Goal: Transaction & Acquisition: Purchase product/service

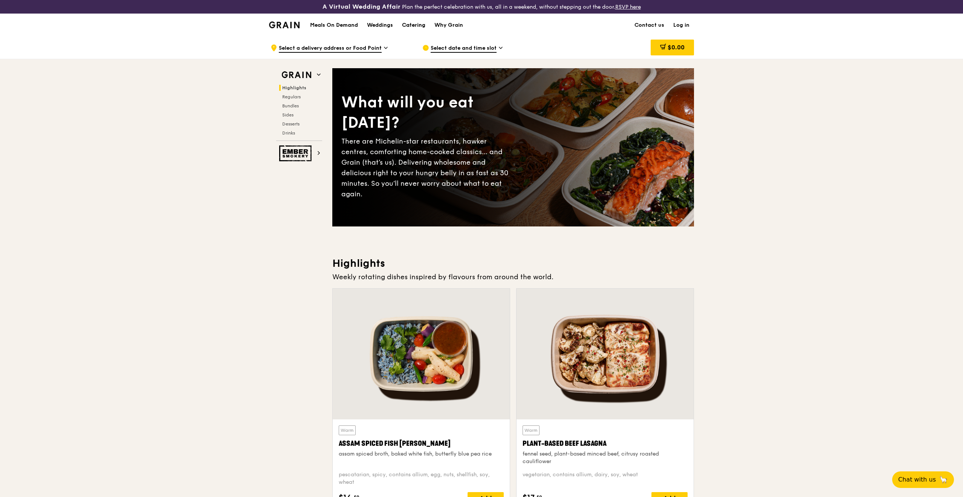
click at [415, 24] on div "Catering" at bounding box center [413, 25] width 23 height 23
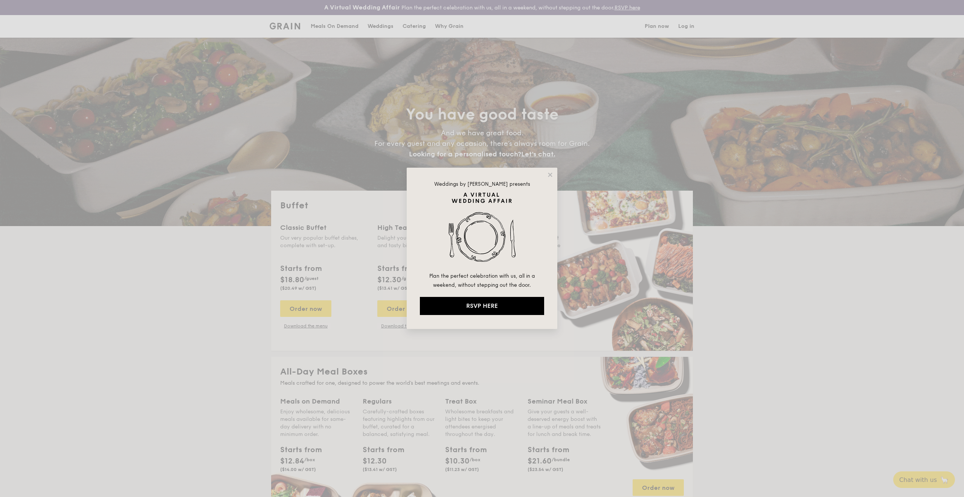
select select
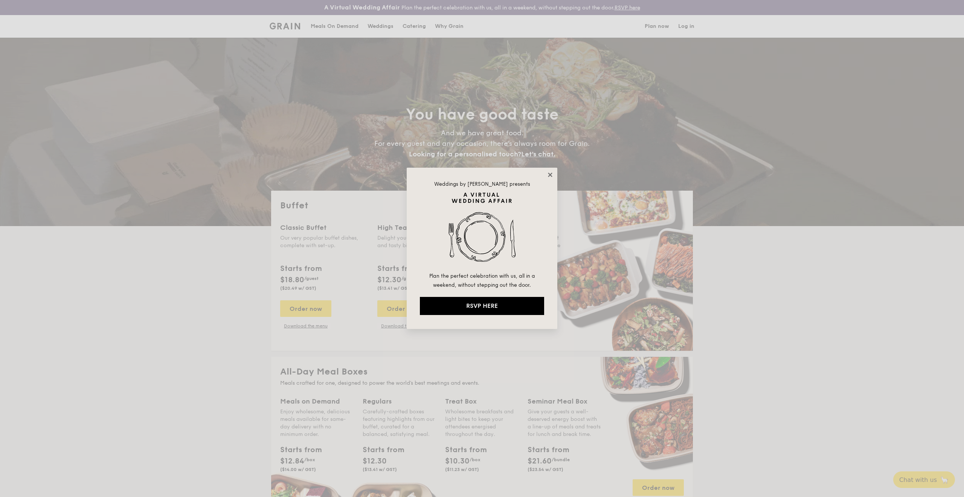
click at [550, 176] on icon at bounding box center [550, 174] width 7 height 7
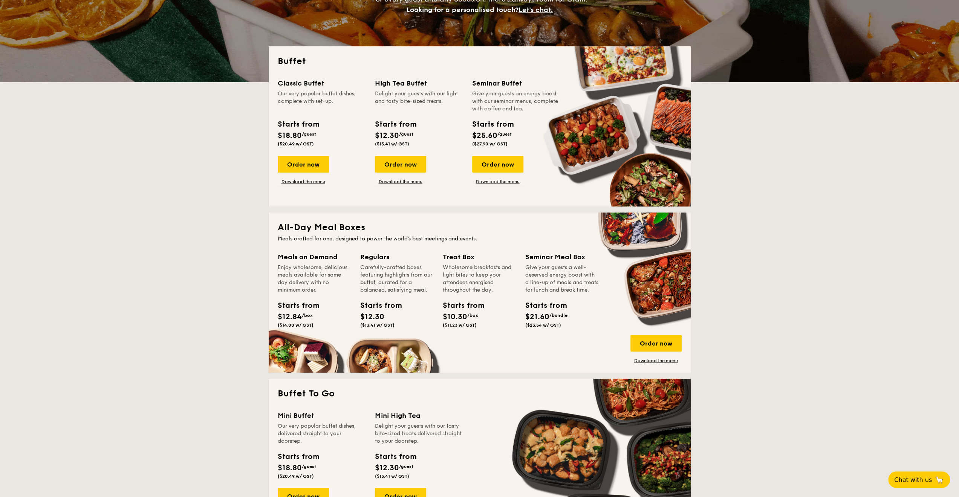
scroll to position [151, 0]
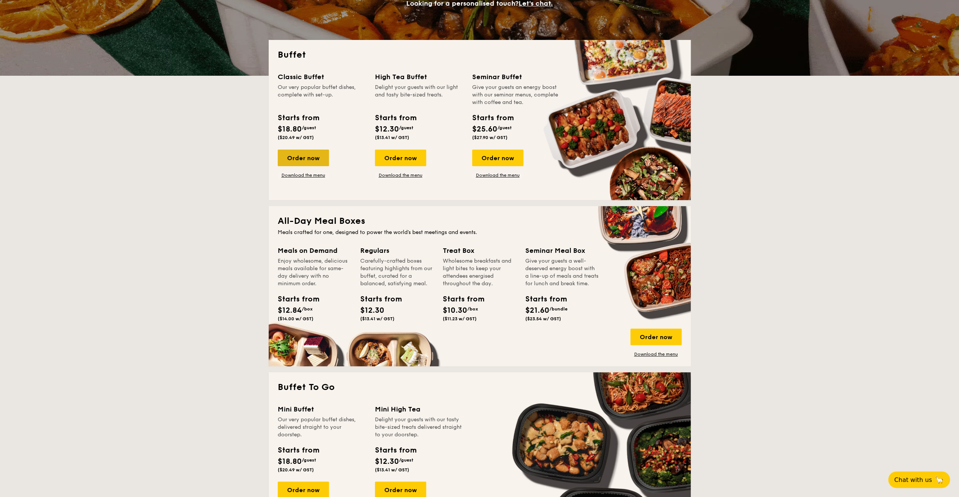
click at [307, 156] on div "Order now" at bounding box center [303, 158] width 51 height 17
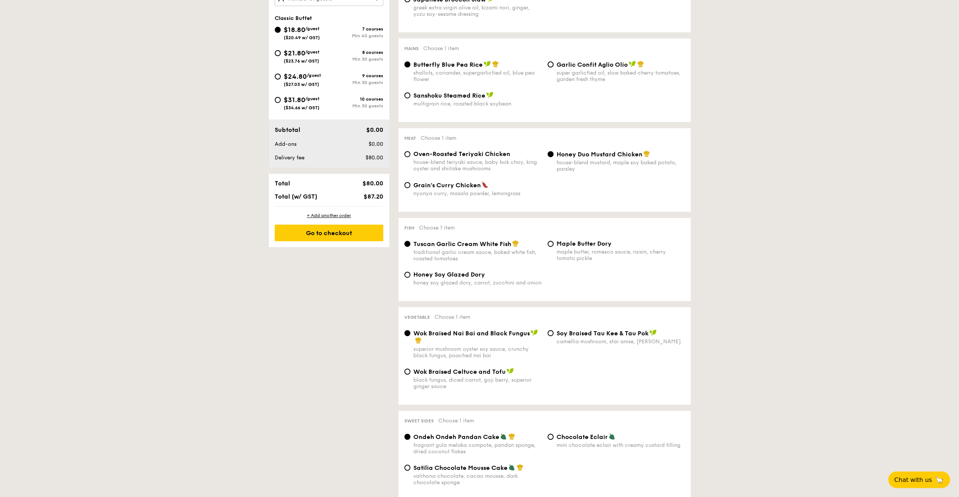
scroll to position [301, 0]
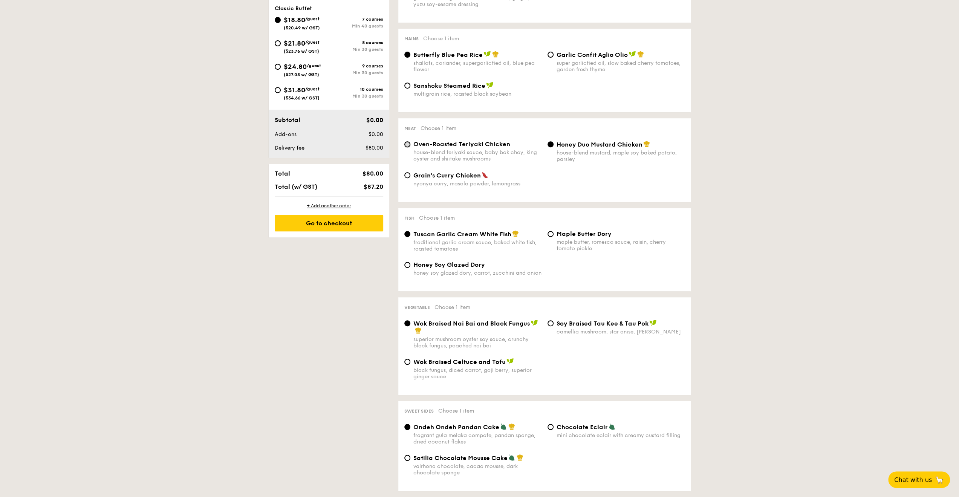
click at [408, 145] on input "Oven-Roasted Teriyaki Chicken house-blend teriyaki sauce, baby bok choy, king o…" at bounding box center [407, 144] width 6 height 6
radio input "true"
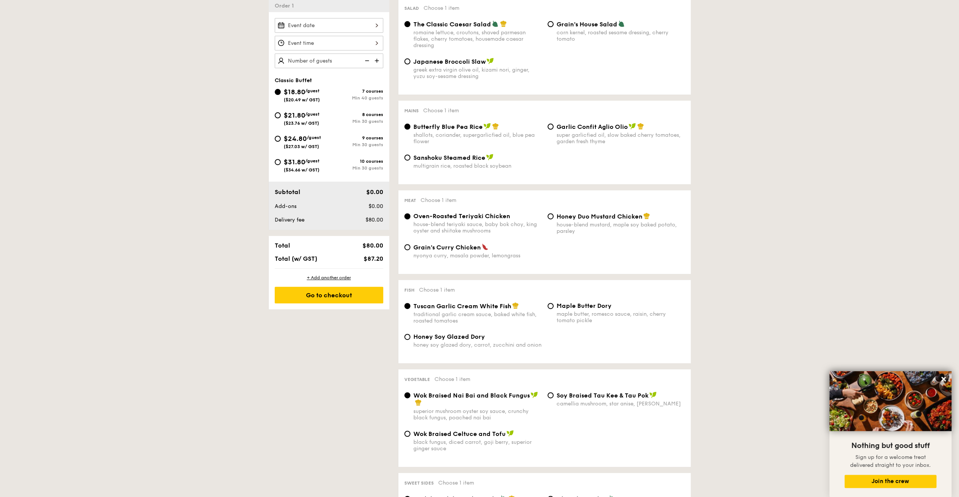
scroll to position [188, 0]
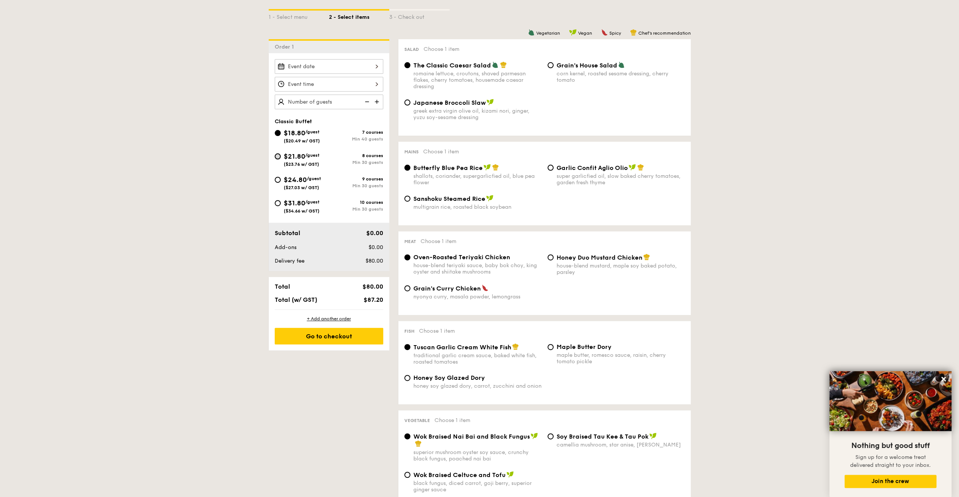
click at [278, 155] on input "$21.80 /guest ($23.76 w/ GST) 8 courses Min 30 guests" at bounding box center [278, 156] width 6 height 6
radio input "true"
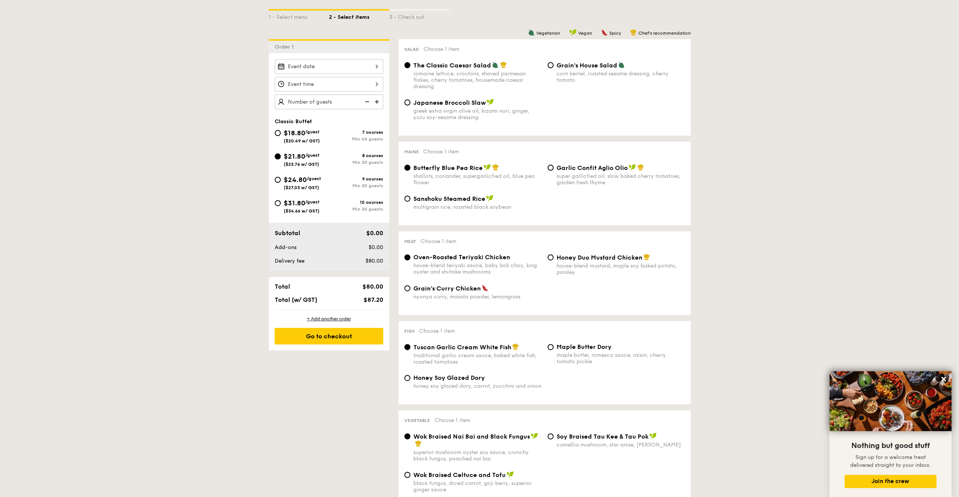
radio input "true"
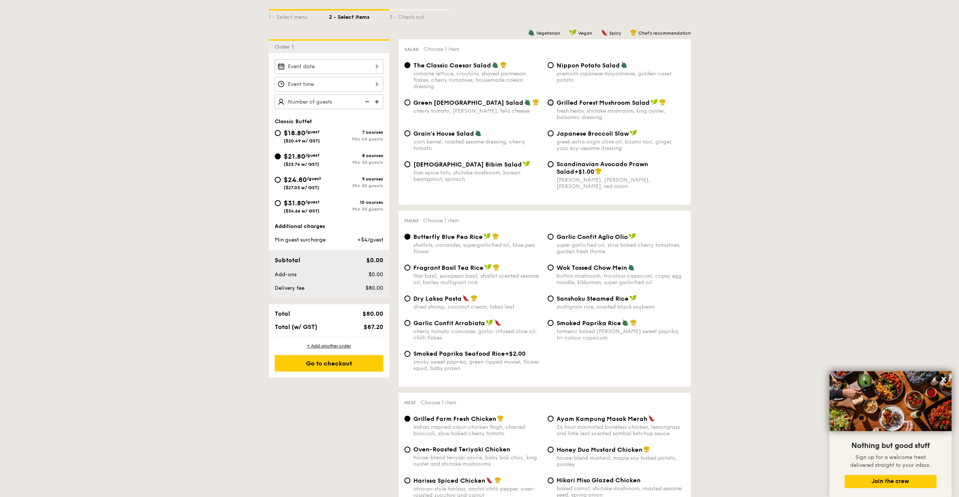
click at [549, 104] on input "Grilled Forest Mushroom Salad fresh herbs, shiitake mushroom, king oyster, bals…" at bounding box center [550, 102] width 6 height 6
radio input "true"
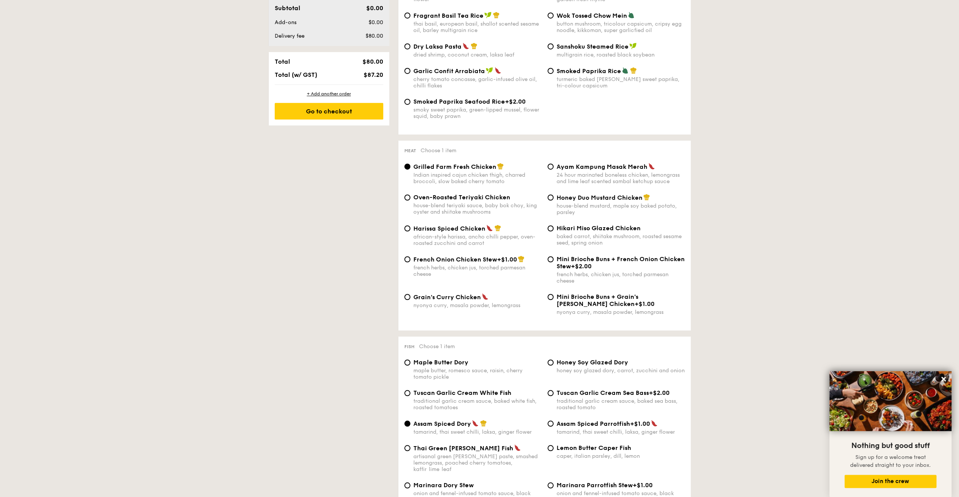
scroll to position [452, 0]
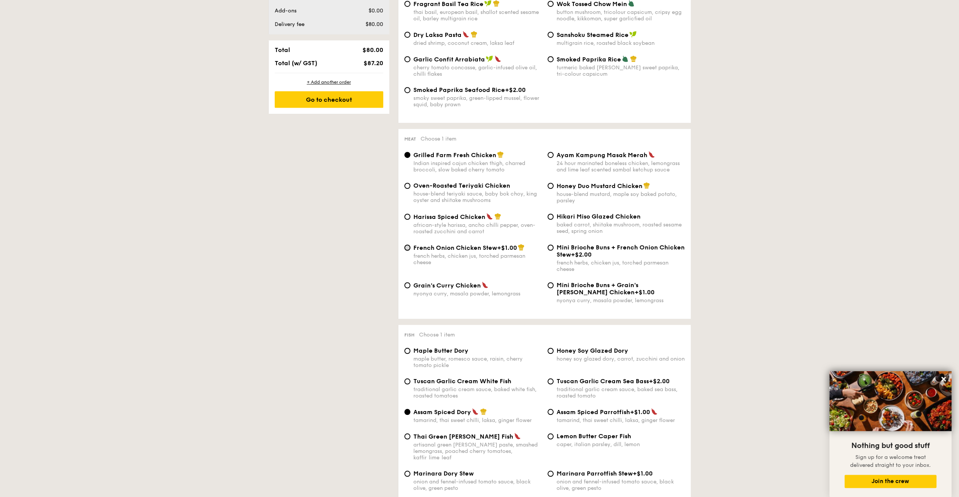
click at [407, 250] on input "French Onion Chicken Stew +$1.00 french herbs, chicken jus, torched parmesan ch…" at bounding box center [407, 248] width 6 height 6
radio input "true"
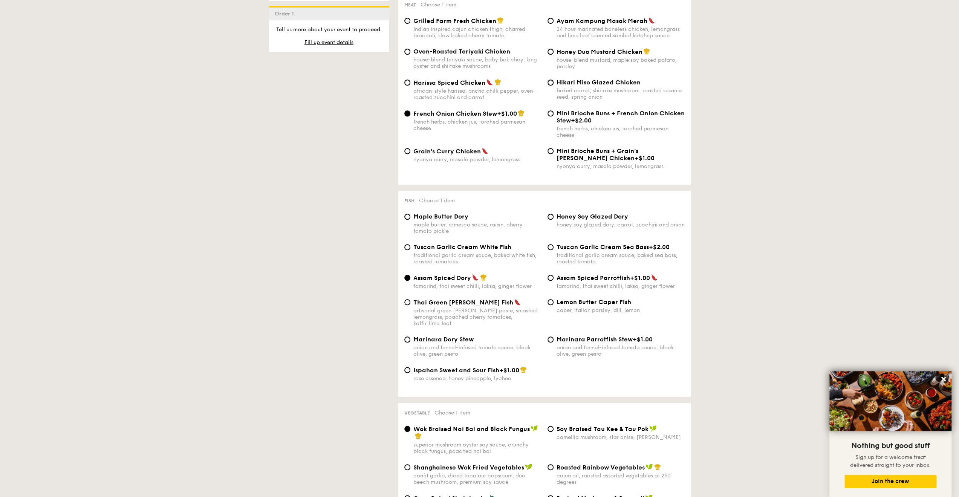
scroll to position [624, 0]
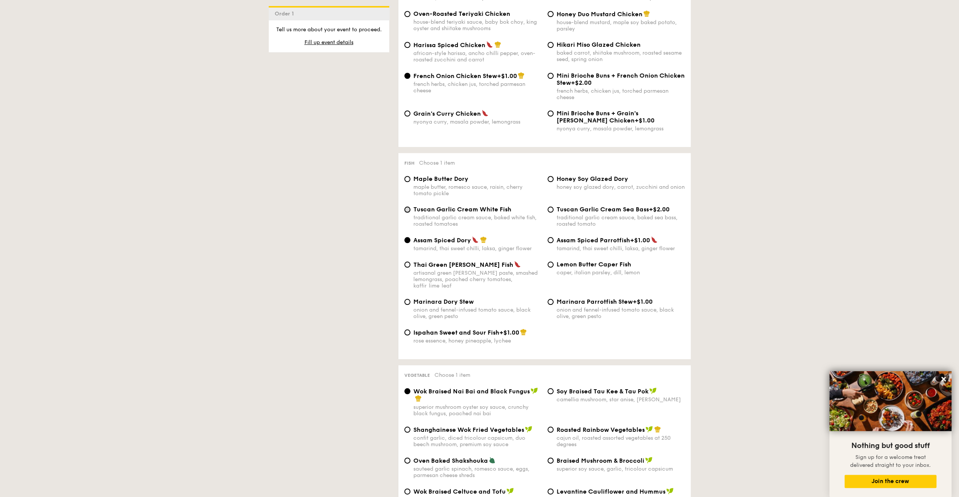
click at [408, 212] on input "Tuscan Garlic Cream White Fish traditional garlic cream sauce, baked white fish…" at bounding box center [407, 209] width 6 height 6
radio input "true"
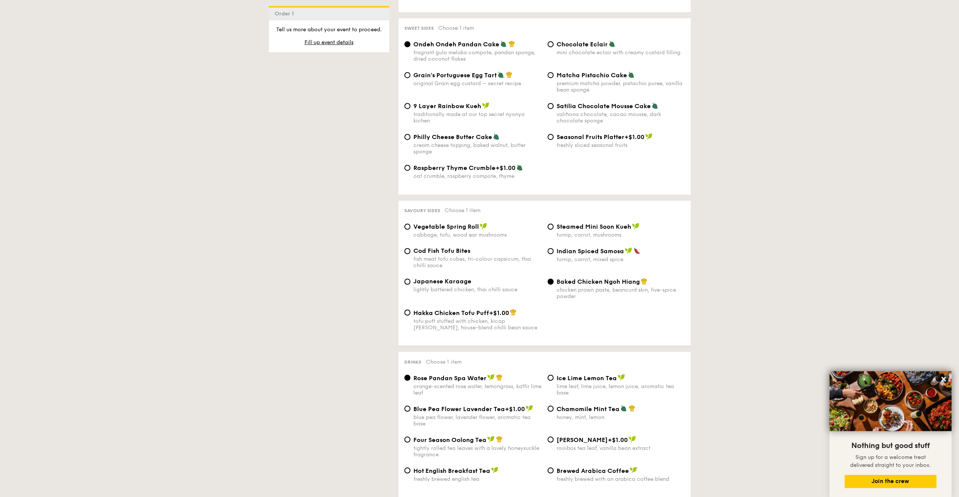
scroll to position [1151, 0]
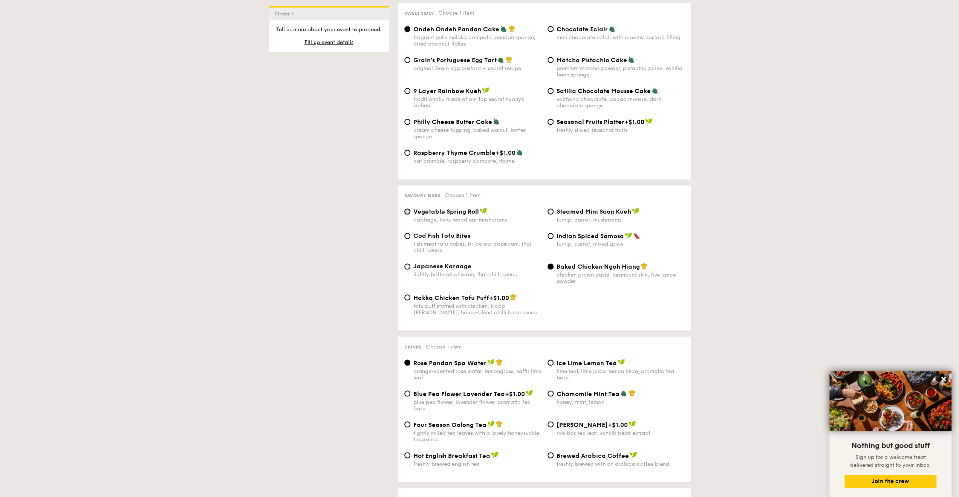
click at [407, 213] on input "Vegetable Spring Roll cabbage, tofu, wood ear mushrooms" at bounding box center [407, 211] width 6 height 6
radio input "true"
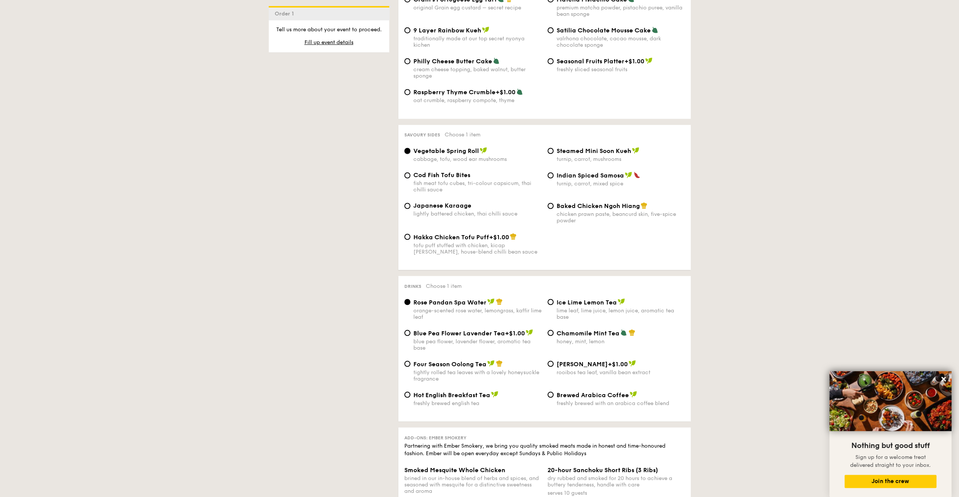
scroll to position [1227, 0]
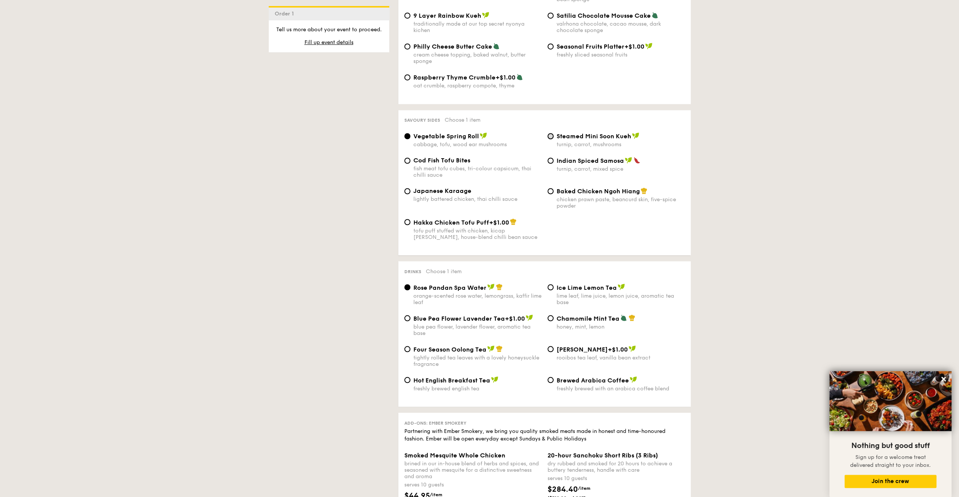
click at [549, 139] on input "Steamed Mini Soon Kueh turnip, carrot, mushrooms" at bounding box center [550, 136] width 6 height 6
radio input "true"
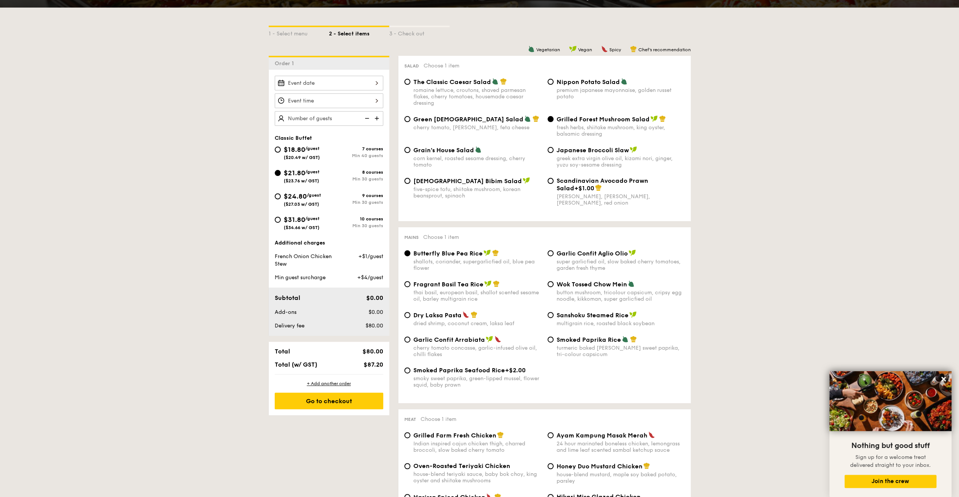
scroll to position [172, 0]
click at [377, 118] on img at bounding box center [377, 118] width 11 height 14
click at [376, 117] on img at bounding box center [377, 118] width 11 height 14
type input "30 guests"
